Goal: Task Accomplishment & Management: Complete application form

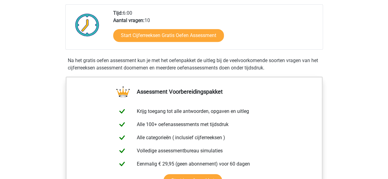
scroll to position [92, 0]
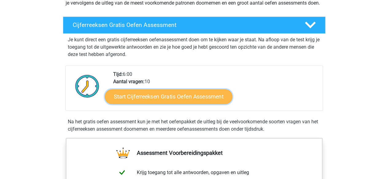
click at [198, 104] on link "Start Cijferreeksen Gratis Oefen Assessment" at bounding box center [168, 96] width 127 height 15
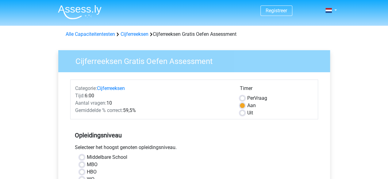
scroll to position [61, 0]
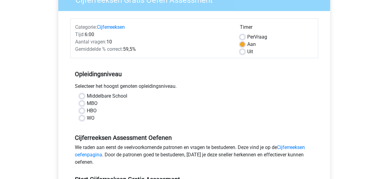
click at [87, 104] on label "MBO" at bounding box center [92, 103] width 11 height 7
click at [82, 104] on input "MBO" at bounding box center [81, 103] width 5 height 6
radio input "true"
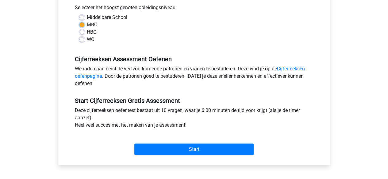
scroll to position [153, 0]
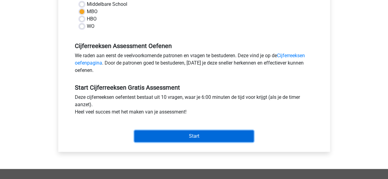
click at [209, 135] on input "Start" at bounding box center [193, 137] width 119 height 12
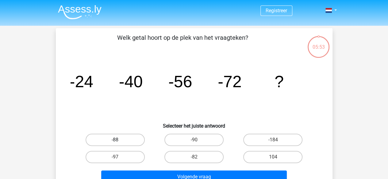
click at [133, 141] on label "-88" at bounding box center [115, 140] width 59 height 12
click at [119, 141] on input "-88" at bounding box center [117, 142] width 4 height 4
radio input "true"
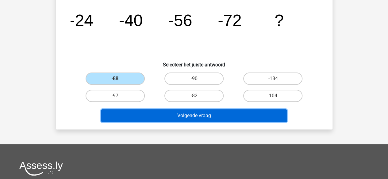
click at [252, 117] on button "Volgende vraag" at bounding box center [194, 116] width 186 height 13
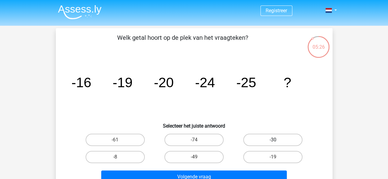
click at [274, 138] on label "-30" at bounding box center [272, 140] width 59 height 12
click at [274, 140] on input "-30" at bounding box center [275, 142] width 4 height 4
radio input "true"
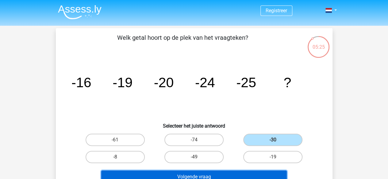
click at [225, 172] on button "Volgende vraag" at bounding box center [194, 177] width 186 height 13
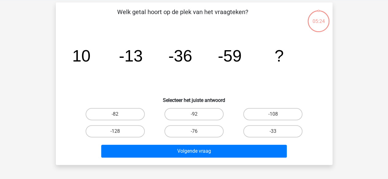
scroll to position [28, 0]
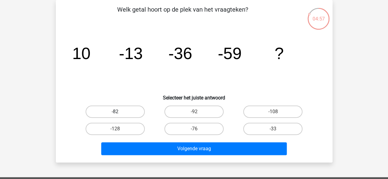
click at [124, 110] on label "-82" at bounding box center [115, 112] width 59 height 12
click at [119, 112] on input "-82" at bounding box center [117, 114] width 4 height 4
radio input "true"
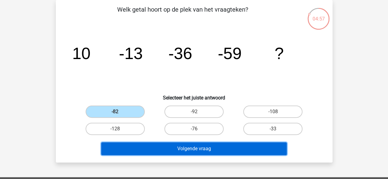
click at [174, 149] on button "Volgende vraag" at bounding box center [194, 149] width 186 height 13
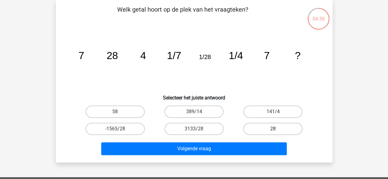
click at [259, 129] on label "28" at bounding box center [272, 129] width 59 height 12
click at [273, 129] on input "28" at bounding box center [275, 131] width 4 height 4
radio input "true"
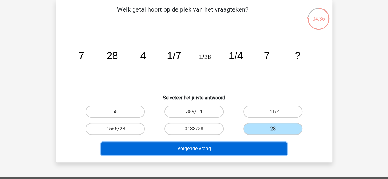
click at [257, 149] on button "Volgende vraag" at bounding box center [194, 149] width 186 height 13
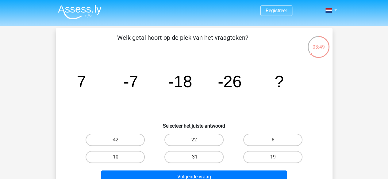
scroll to position [31, 0]
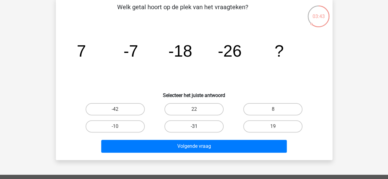
click at [209, 128] on label "-31" at bounding box center [193, 127] width 59 height 12
click at [198, 128] on input "-31" at bounding box center [196, 129] width 4 height 4
radio input "true"
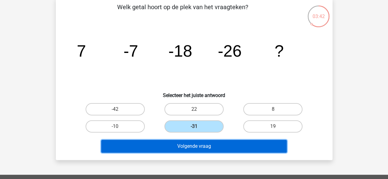
click at [212, 145] on button "Volgende vraag" at bounding box center [194, 146] width 186 height 13
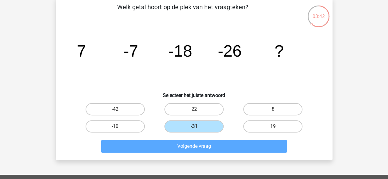
scroll to position [28, 0]
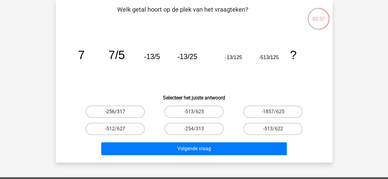
click at [128, 115] on label "-256/317" at bounding box center [115, 112] width 59 height 12
click at [119, 115] on input "-256/317" at bounding box center [117, 114] width 4 height 4
radio input "true"
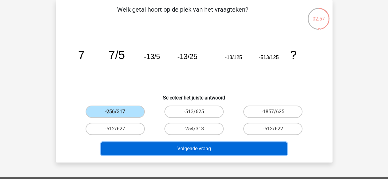
click at [185, 149] on button "Volgende vraag" at bounding box center [194, 149] width 186 height 13
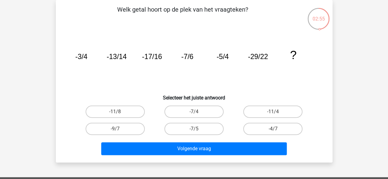
click at [191, 122] on div "-7/5" at bounding box center [194, 129] width 79 height 17
drag, startPoint x: 196, startPoint y: 124, endPoint x: 195, endPoint y: 139, distance: 14.7
click at [196, 125] on label "-7/5" at bounding box center [193, 129] width 59 height 12
click at [196, 129] on input "-7/5" at bounding box center [196, 131] width 4 height 4
radio input "true"
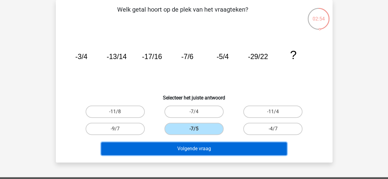
click at [195, 144] on button "Volgende vraag" at bounding box center [194, 149] width 186 height 13
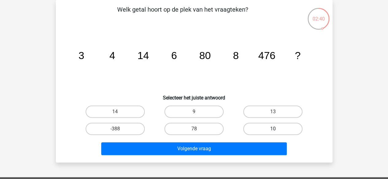
click at [301, 129] on label "10" at bounding box center [272, 129] width 59 height 12
click at [277, 129] on input "10" at bounding box center [275, 131] width 4 height 4
radio input "true"
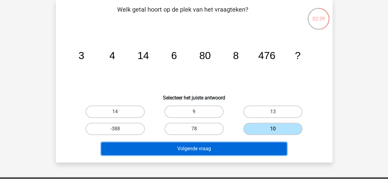
click at [267, 148] on button "Volgende vraag" at bounding box center [194, 149] width 186 height 13
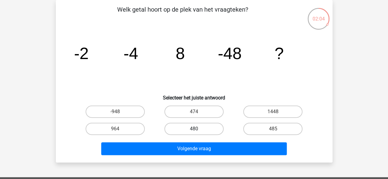
click at [199, 130] on label "480" at bounding box center [193, 129] width 59 height 12
click at [198, 130] on input "480" at bounding box center [196, 131] width 4 height 4
radio input "true"
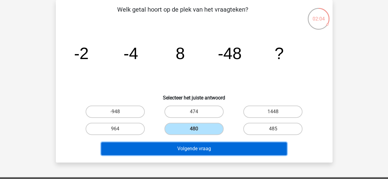
click at [203, 148] on button "Volgende vraag" at bounding box center [194, 149] width 186 height 13
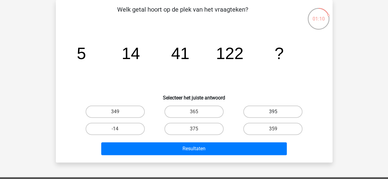
click at [263, 118] on label "395" at bounding box center [272, 112] width 59 height 12
click at [273, 116] on input "395" at bounding box center [275, 114] width 4 height 4
radio input "true"
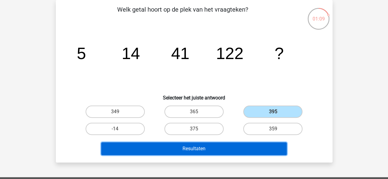
click at [245, 146] on button "Resultaten" at bounding box center [194, 149] width 186 height 13
